Goal: Task Accomplishment & Management: Use online tool/utility

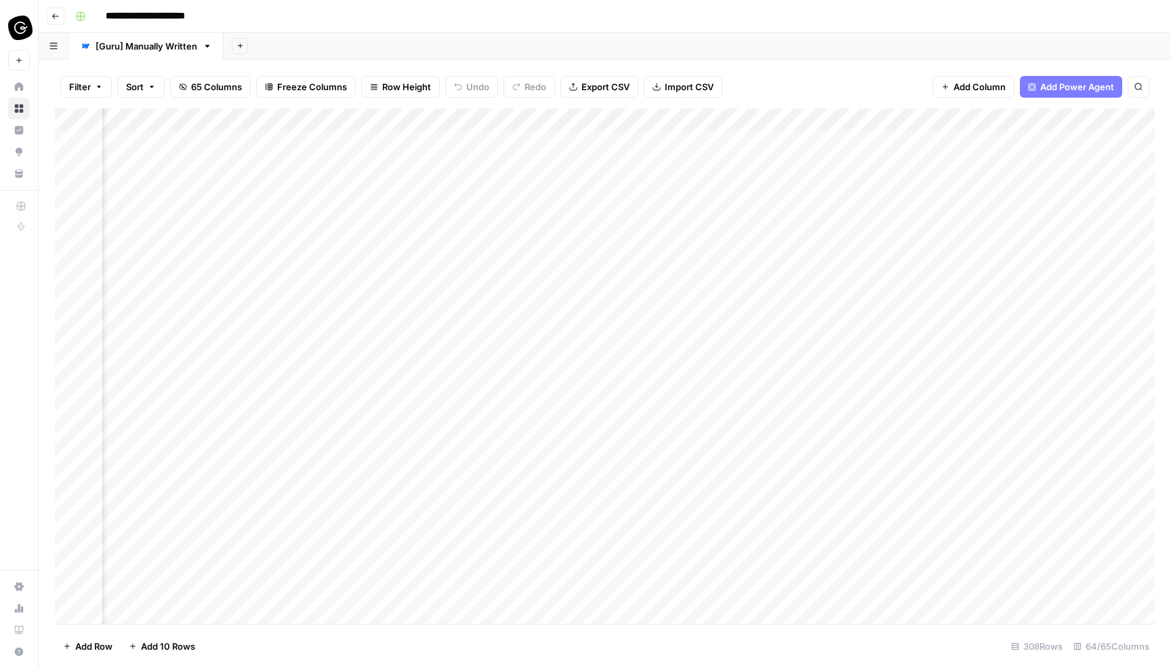
scroll to position [0, 2255]
click at [513, 184] on div "Add Column" at bounding box center [605, 365] width 1100 height 515
click at [555, 187] on div "Add Column" at bounding box center [605, 365] width 1100 height 515
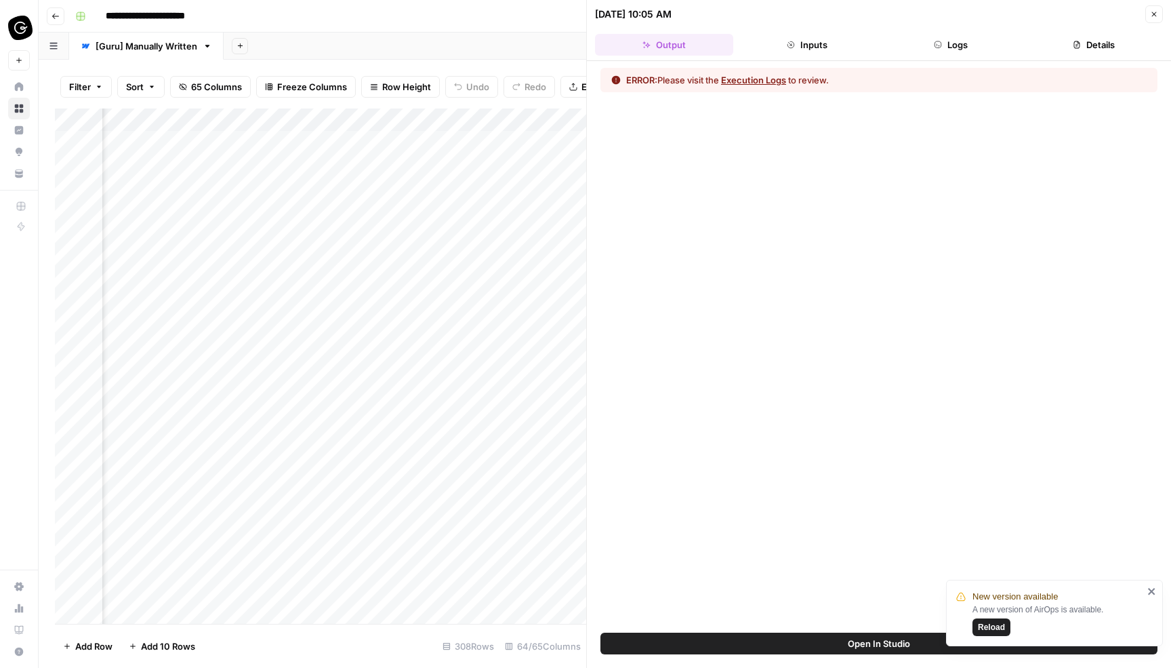
click at [762, 79] on button "Execution Logs" at bounding box center [753, 80] width 65 height 14
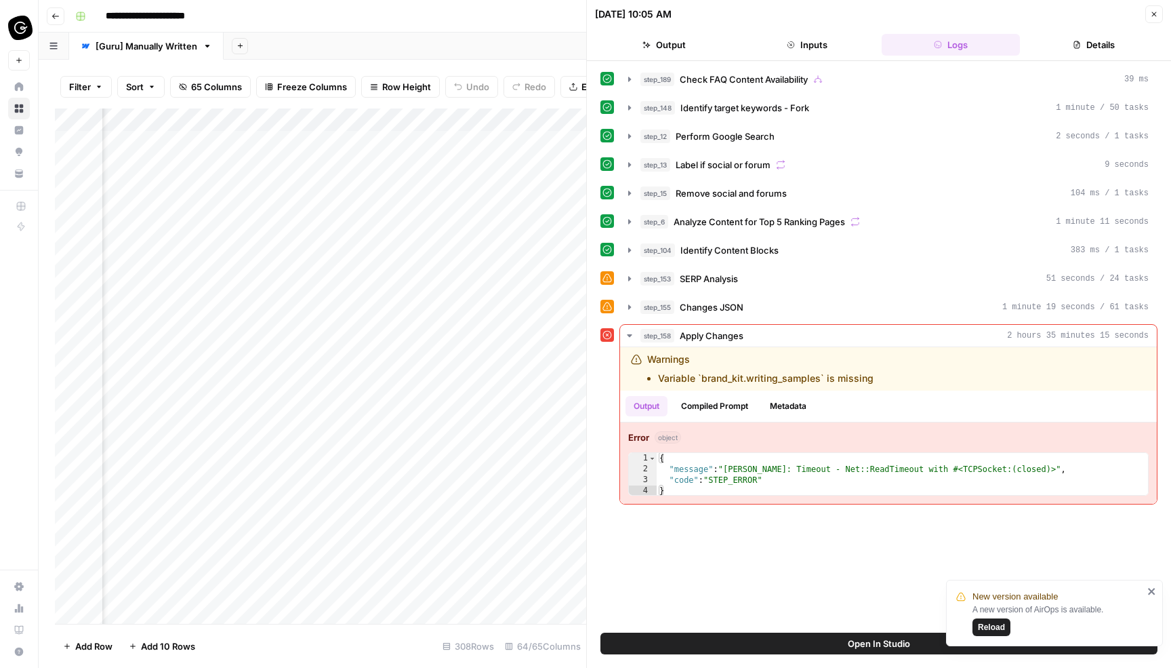
click at [1158, 12] on icon "button" at bounding box center [1154, 14] width 8 height 8
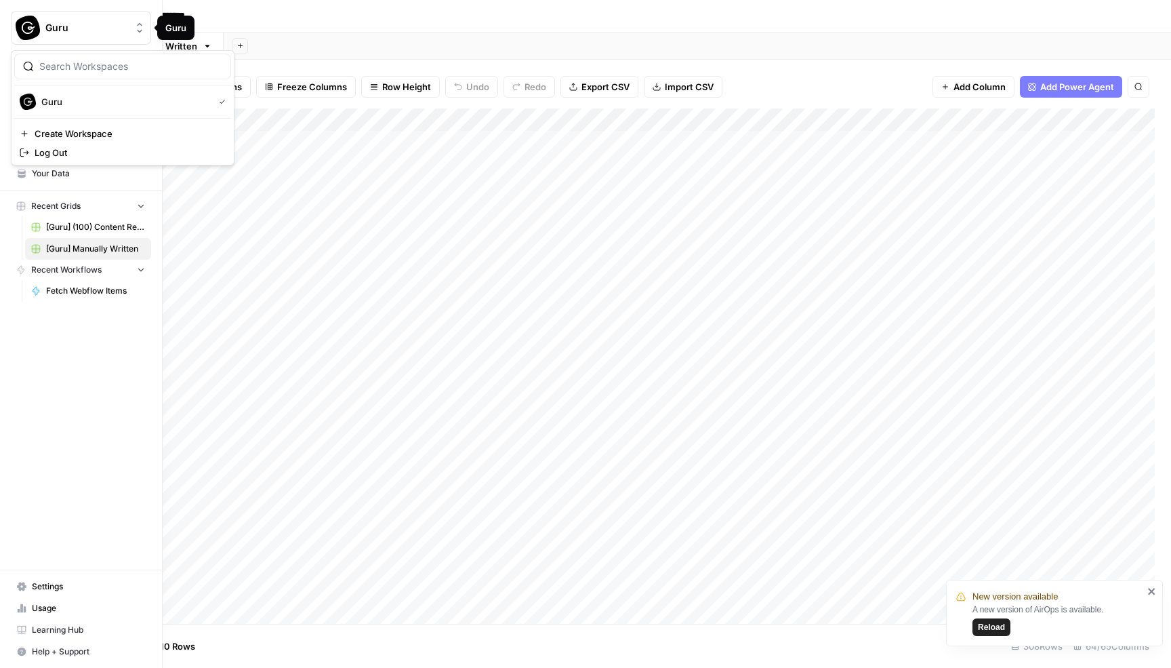
click at [124, 28] on span "Guru" at bounding box center [86, 28] width 82 height 14
click at [108, 352] on div "Guru New Home Browse Insights Opportunities Your Data Recent Grids [Guru] (100)…" at bounding box center [81, 334] width 162 height 668
click at [132, 26] on div "Guru" at bounding box center [95, 28] width 101 height 14
click at [85, 325] on div "Guru New Home Browse Insights Opportunities Your Data Recent Grids [Guru] (100)…" at bounding box center [81, 334] width 162 height 668
click at [91, 181] on link "Your Data" at bounding box center [81, 174] width 140 height 22
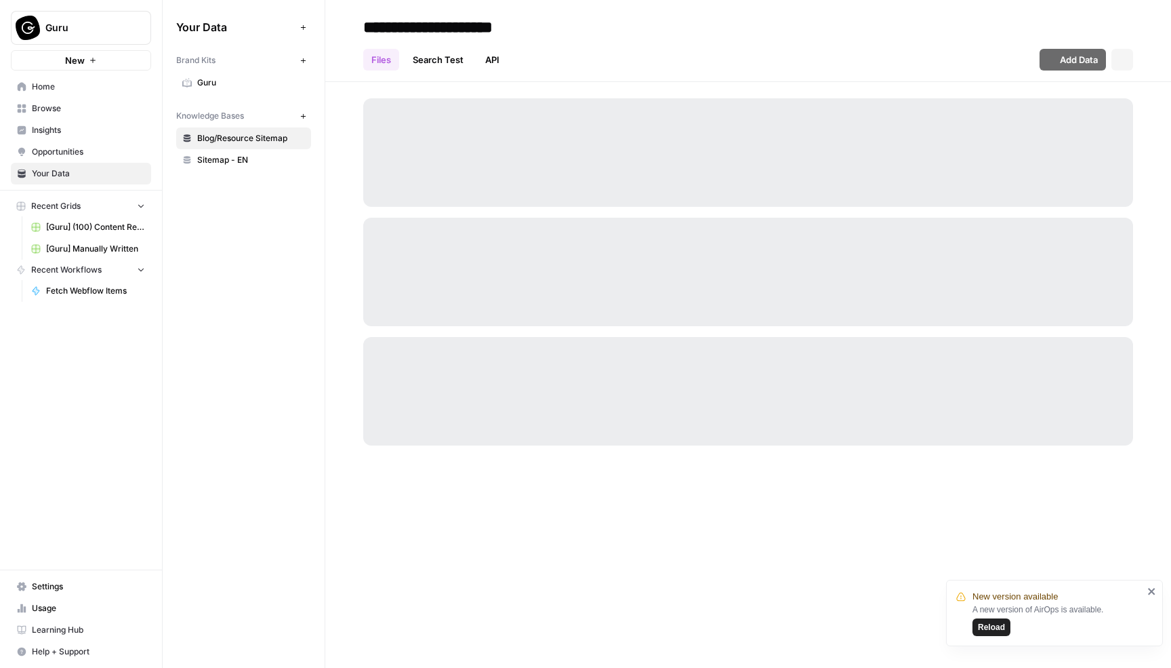
click at [224, 85] on span "Guru" at bounding box center [251, 83] width 108 height 12
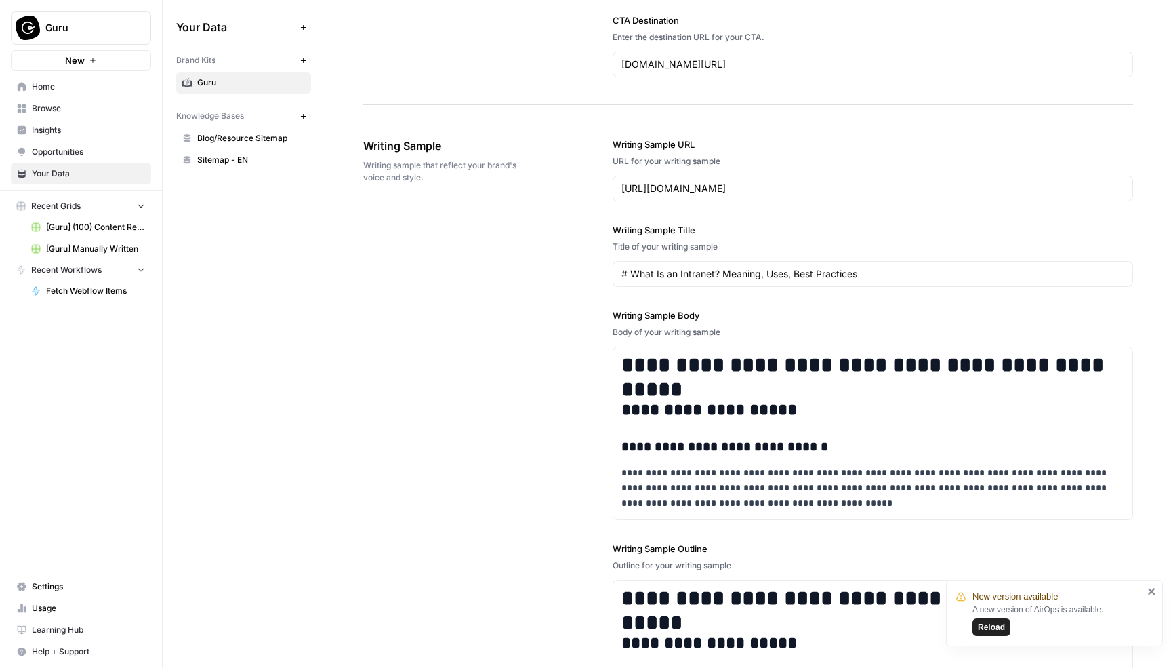
scroll to position [1530, 0]
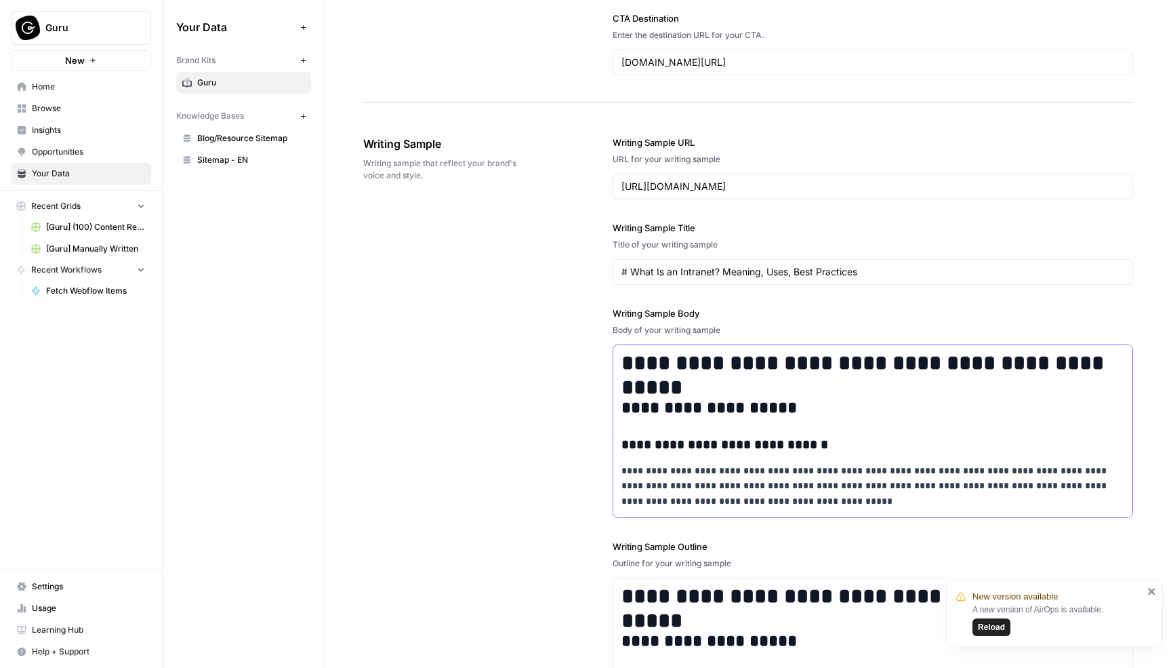
click at [742, 369] on h1 "**********" at bounding box center [873, 362] width 503 height 25
click at [992, 628] on span "Reload" at bounding box center [991, 627] width 27 height 12
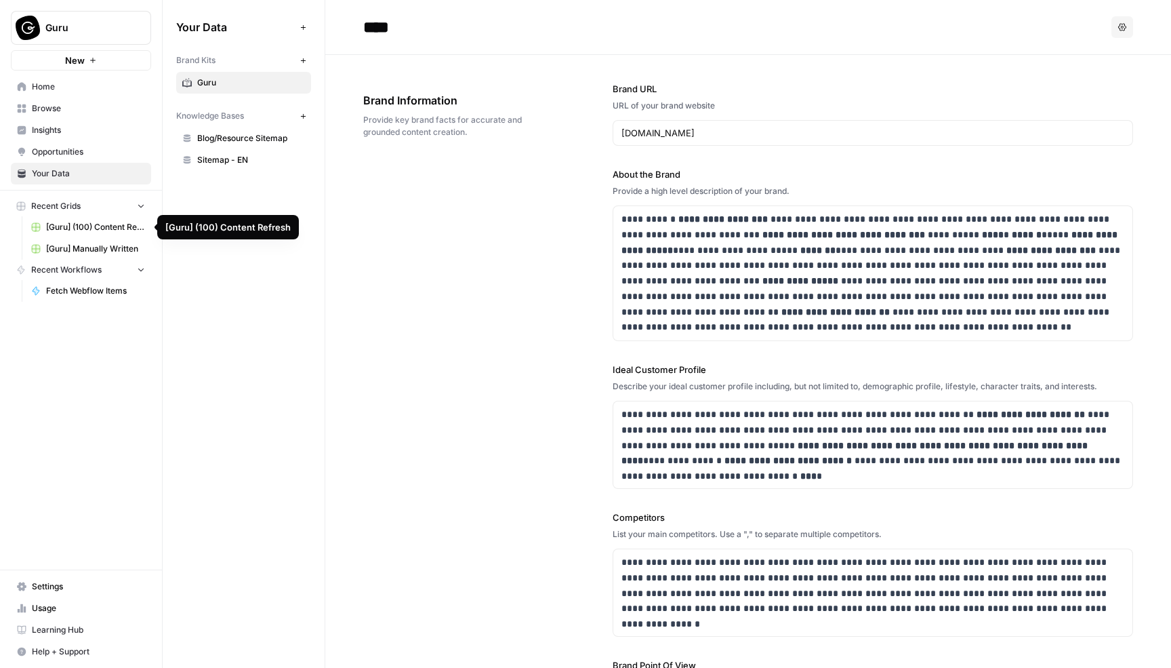
click at [80, 248] on span "[Guru] Manually Written" at bounding box center [95, 249] width 99 height 12
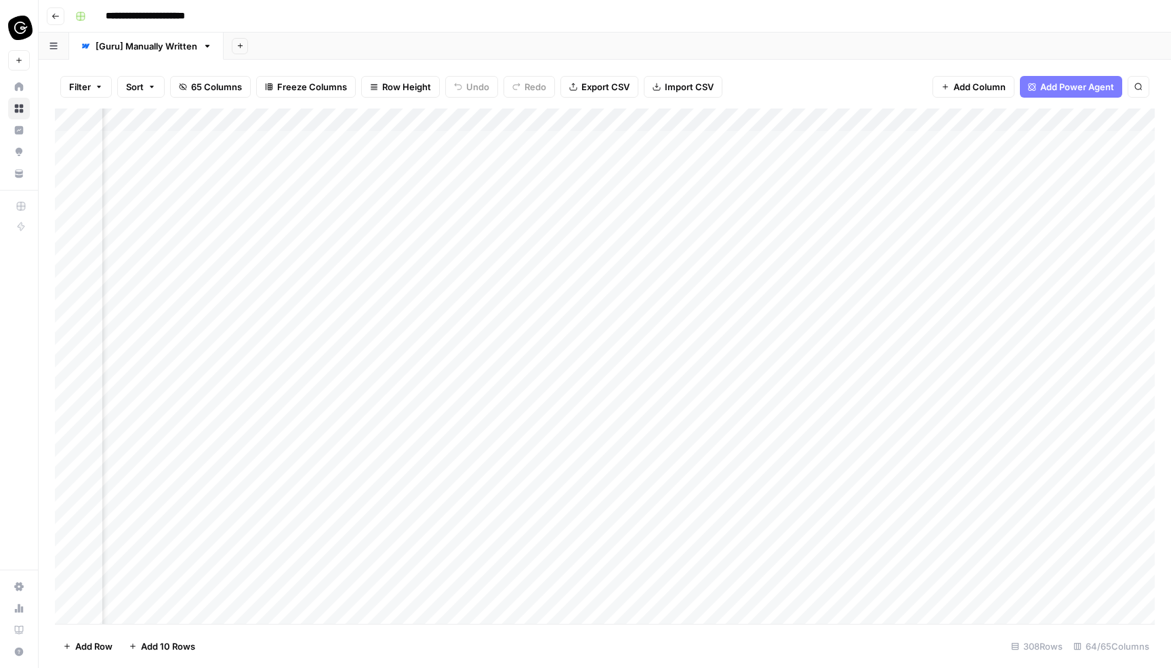
scroll to position [0, 2248]
click at [578, 188] on div "Add Column" at bounding box center [605, 365] width 1100 height 515
click at [582, 187] on div "Add Column" at bounding box center [605, 365] width 1100 height 515
